Goal: Information Seeking & Learning: Learn about a topic

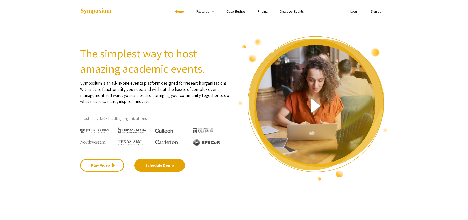
click at [353, 12] on link "Login" at bounding box center [355, 11] width 8 height 5
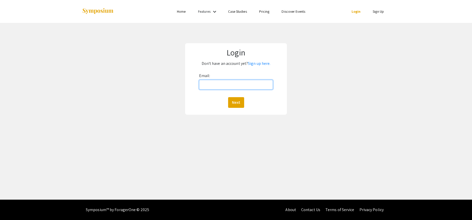
click at [240, 85] on input "Email:" at bounding box center [236, 85] width 74 height 10
click at [237, 100] on button "Next" at bounding box center [236, 102] width 16 height 11
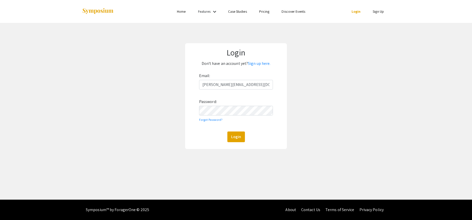
click at [234, 105] on div "Email: [PERSON_NAME][EMAIL_ADDRESS][DOMAIN_NAME] Password: Forgot Password? Log…" at bounding box center [236, 107] width 74 height 71
drag, startPoint x: 202, startPoint y: 84, endPoint x: 197, endPoint y: 85, distance: 4.9
click at [197, 85] on form "Email: [PERSON_NAME][EMAIL_ADDRESS][DOMAIN_NAME] Password: Forgot Password? Log…" at bounding box center [236, 107] width 92 height 71
paste input "UTCResearchArtsConference"
type input "[EMAIL_ADDRESS][DOMAIN_NAME]"
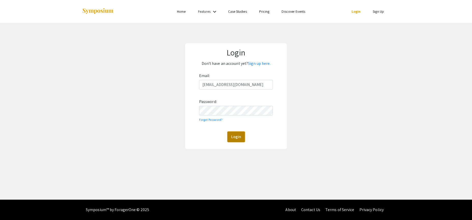
click at [230, 140] on button "Login" at bounding box center [236, 137] width 18 height 11
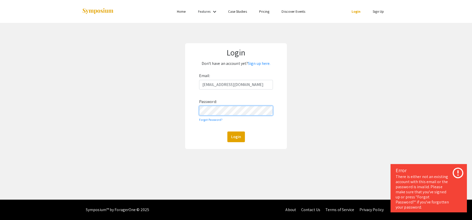
click at [192, 109] on form "Email: [EMAIL_ADDRESS][DOMAIN_NAME] Password: Forgot Password? Login" at bounding box center [236, 107] width 92 height 71
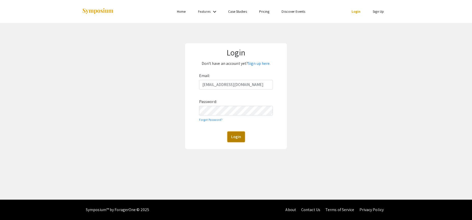
click at [239, 137] on button "Login" at bounding box center [236, 137] width 18 height 11
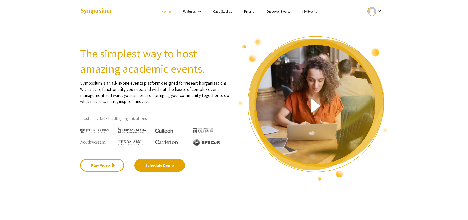
click at [306, 10] on link "My Events" at bounding box center [310, 11] width 15 height 5
click at [306, 24] on button "Events I've organized" at bounding box center [319, 23] width 44 height 12
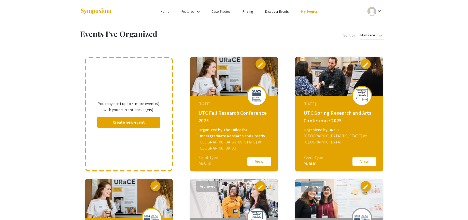
click at [260, 160] on button "View" at bounding box center [259, 161] width 25 height 11
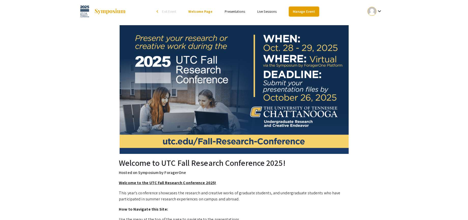
click at [302, 11] on link "Manage Event" at bounding box center [304, 12] width 30 height 10
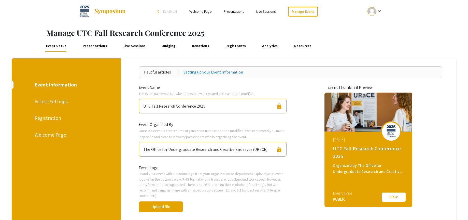
click at [232, 48] on link "Registrants" at bounding box center [235, 46] width 23 height 12
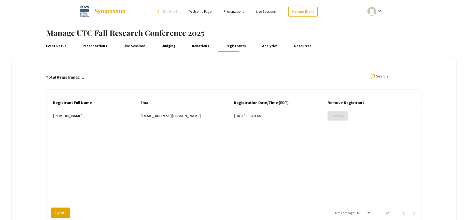
click at [96, 46] on link "Presentations" at bounding box center [95, 46] width 27 height 12
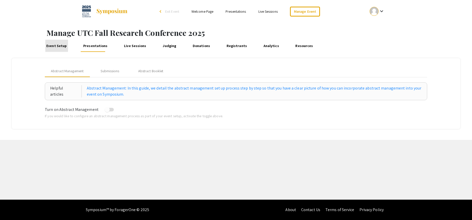
click at [62, 46] on link "Event Setup" at bounding box center [56, 46] width 23 height 12
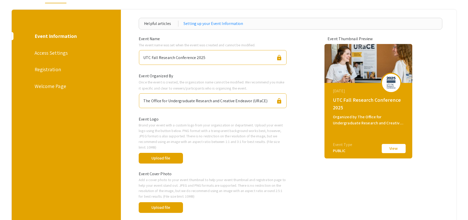
scroll to position [21, 0]
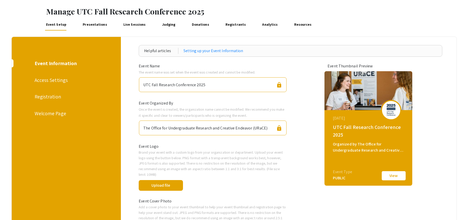
click at [45, 79] on div "Access Settings" at bounding box center [66, 80] width 63 height 8
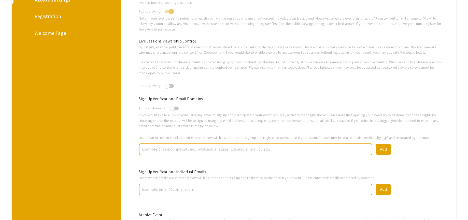
scroll to position [127, 0]
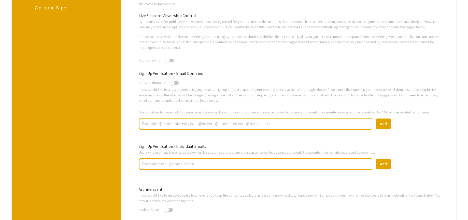
click at [174, 83] on span at bounding box center [172, 82] width 5 height 5
click at [172, 85] on input "checkbox" at bounding box center [172, 85] width 0 height 0
checkbox input "true"
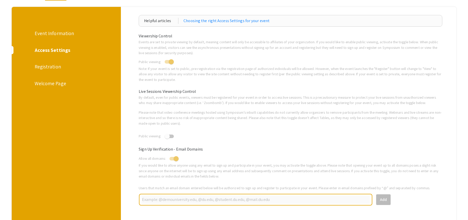
scroll to position [0, 0]
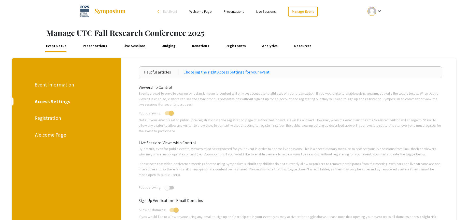
click at [383, 11] on mat-icon "keyboard_arrow_down" at bounding box center [380, 11] width 6 height 6
click at [377, 27] on button "My Account" at bounding box center [377, 25] width 31 height 12
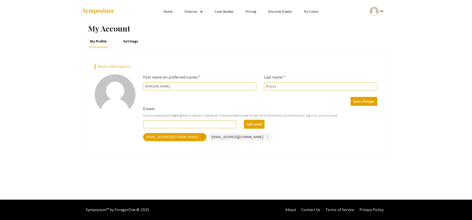
click at [315, 13] on link "My Events" at bounding box center [311, 11] width 15 height 5
click at [314, 21] on button "Events I've organized" at bounding box center [320, 23] width 44 height 12
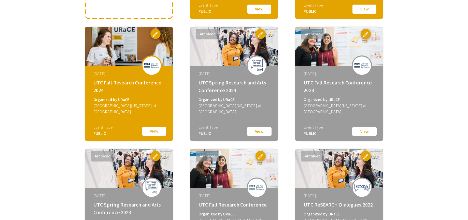
scroll to position [153, 0]
click at [261, 130] on button "View" at bounding box center [259, 131] width 25 height 10
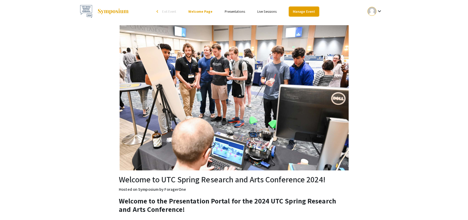
click at [310, 10] on link "Manage Event" at bounding box center [304, 12] width 30 height 10
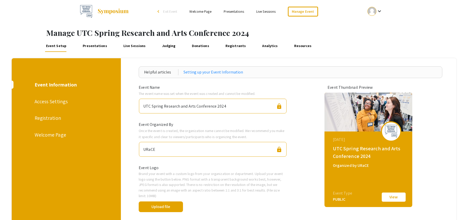
click at [53, 102] on div "Access Settings" at bounding box center [66, 102] width 63 height 8
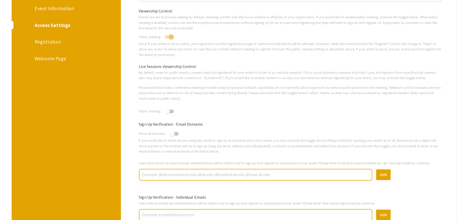
scroll to position [102, 0]
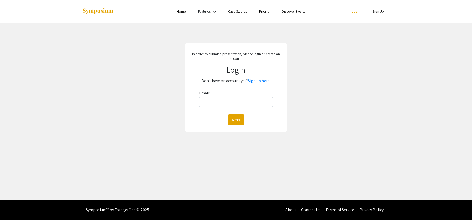
click at [346, 78] on div "In order to submit a presentation, please login or create an account. Login Don…" at bounding box center [236, 88] width 480 height 130
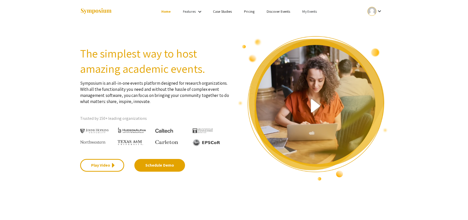
click at [318, 12] on li "My Events" at bounding box center [310, 11] width 27 height 6
click at [318, 21] on button "Events I've organized" at bounding box center [319, 23] width 44 height 12
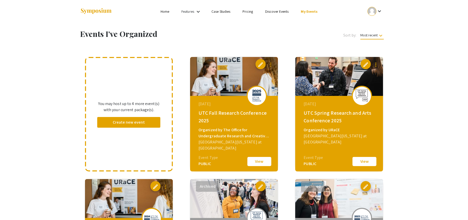
click at [265, 162] on button "View" at bounding box center [259, 161] width 25 height 11
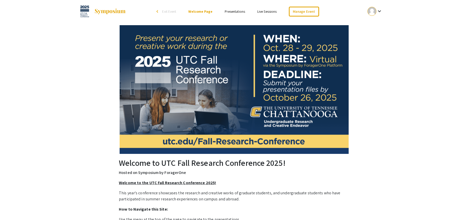
click at [234, 12] on link "Presentations" at bounding box center [235, 11] width 20 height 5
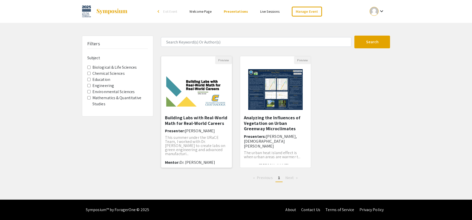
click at [227, 93] on img "Open Presentation <p>Building Labs with Real-World Math for Real-World Careers<…" at bounding box center [196, 90] width 71 height 44
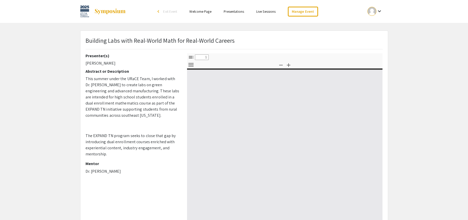
select select "custom"
type input "0"
select select "custom"
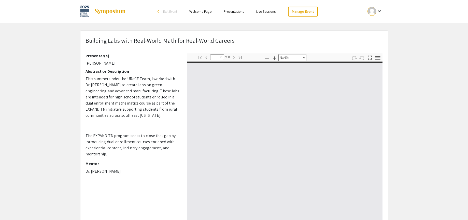
type input "1"
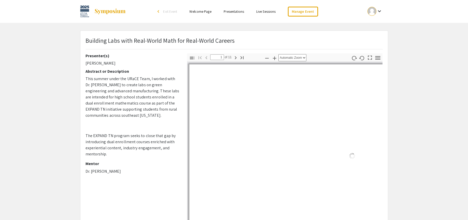
select select "auto"
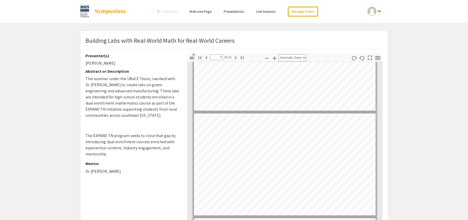
scroll to position [383, 0]
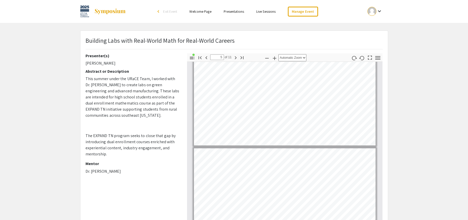
type input "6"
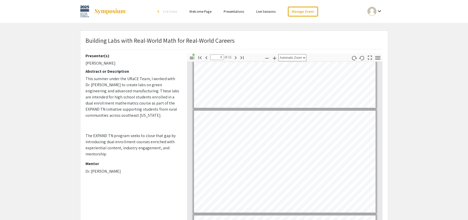
scroll to position [485, 0]
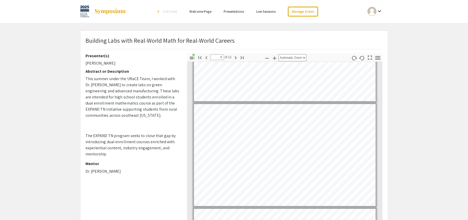
click at [237, 12] on link "Presentations" at bounding box center [234, 11] width 20 height 5
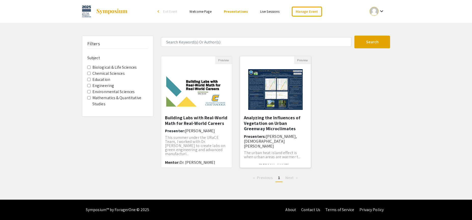
click at [272, 140] on h6 "Presenters: David Oke, Christian Crow" at bounding box center [275, 141] width 63 height 15
select select "custom"
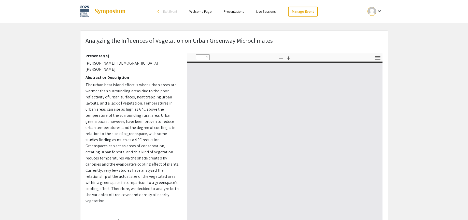
type input "0"
select select "auto"
type input "1"
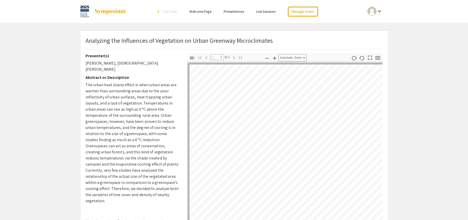
select select "auto"
